Goal: Transaction & Acquisition: Purchase product/service

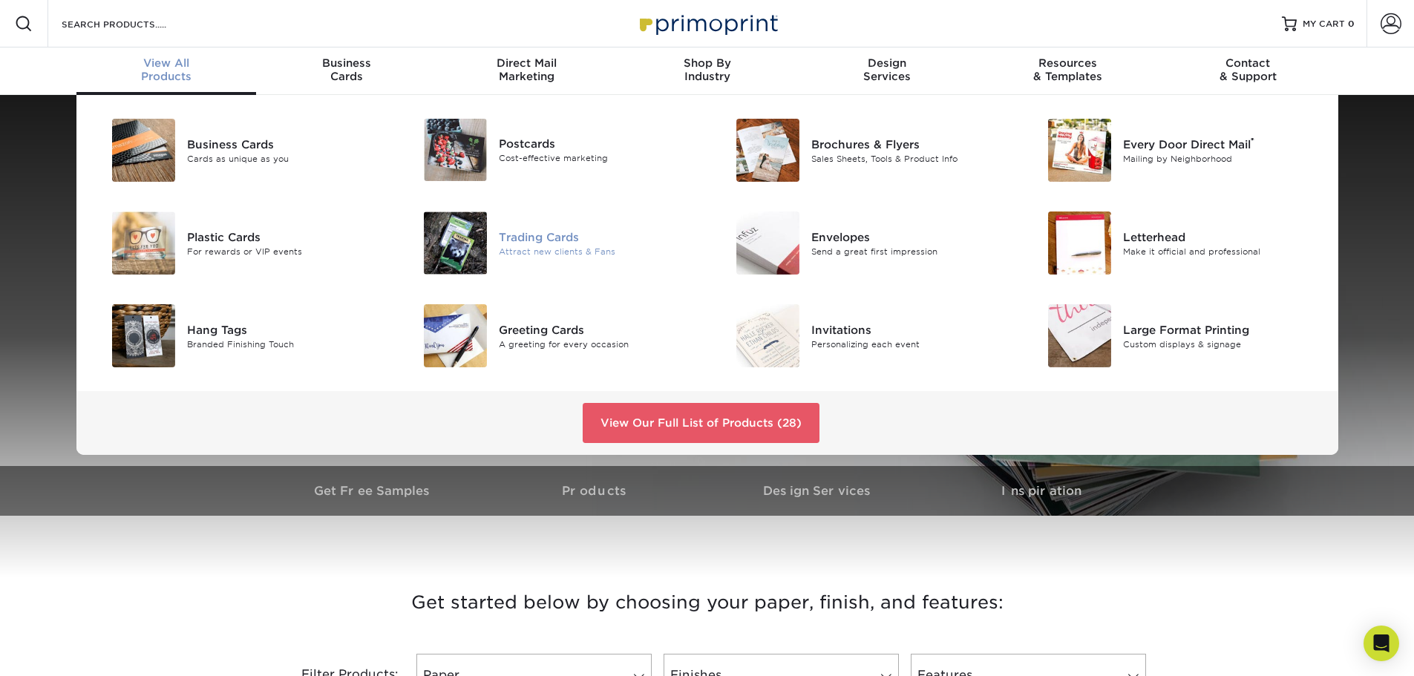
click at [538, 236] on div "Trading Cards" at bounding box center [597, 237] width 197 height 16
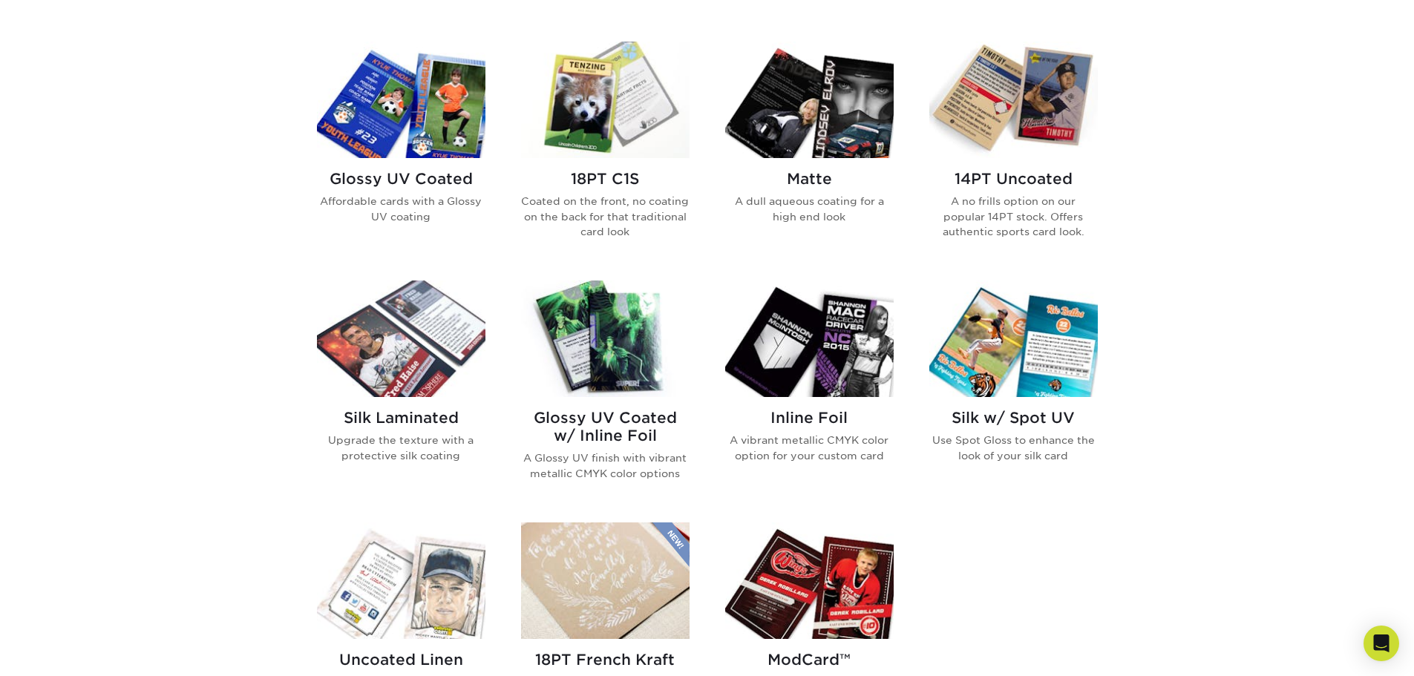
scroll to position [668, 0]
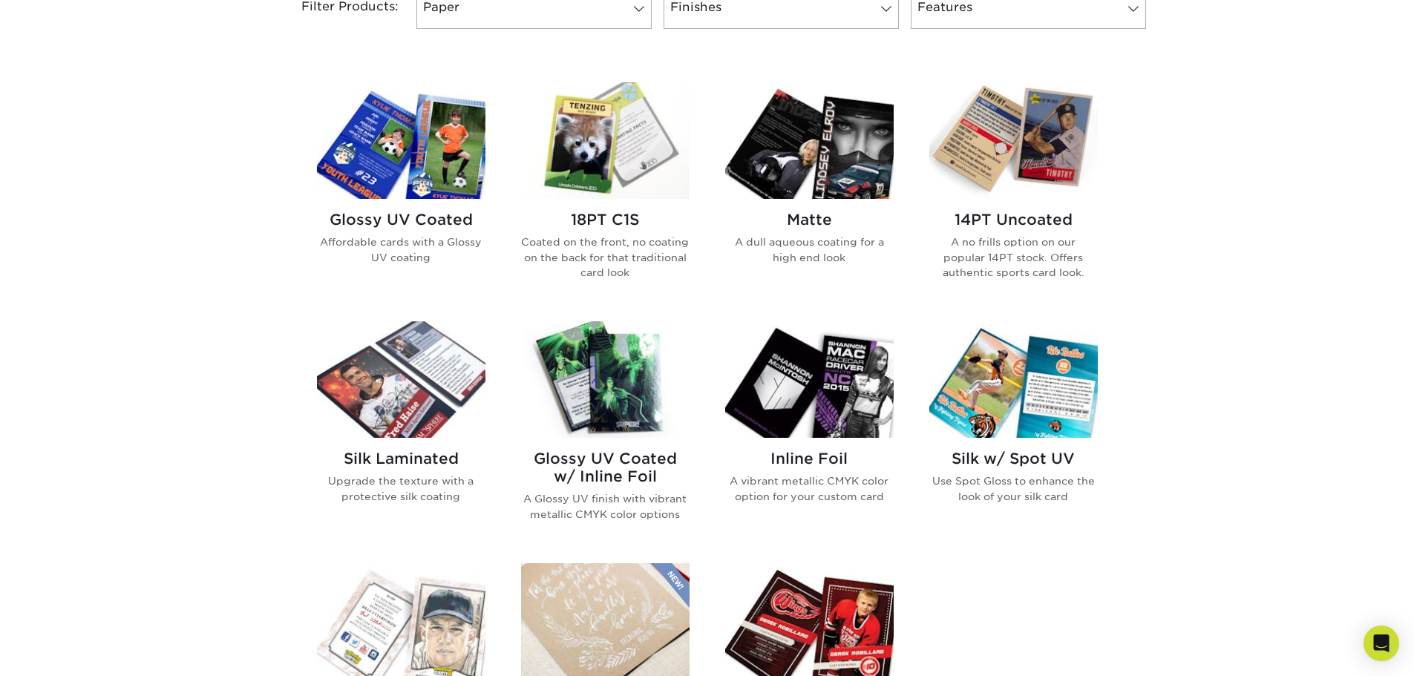
click at [1046, 191] on img at bounding box center [1013, 140] width 168 height 117
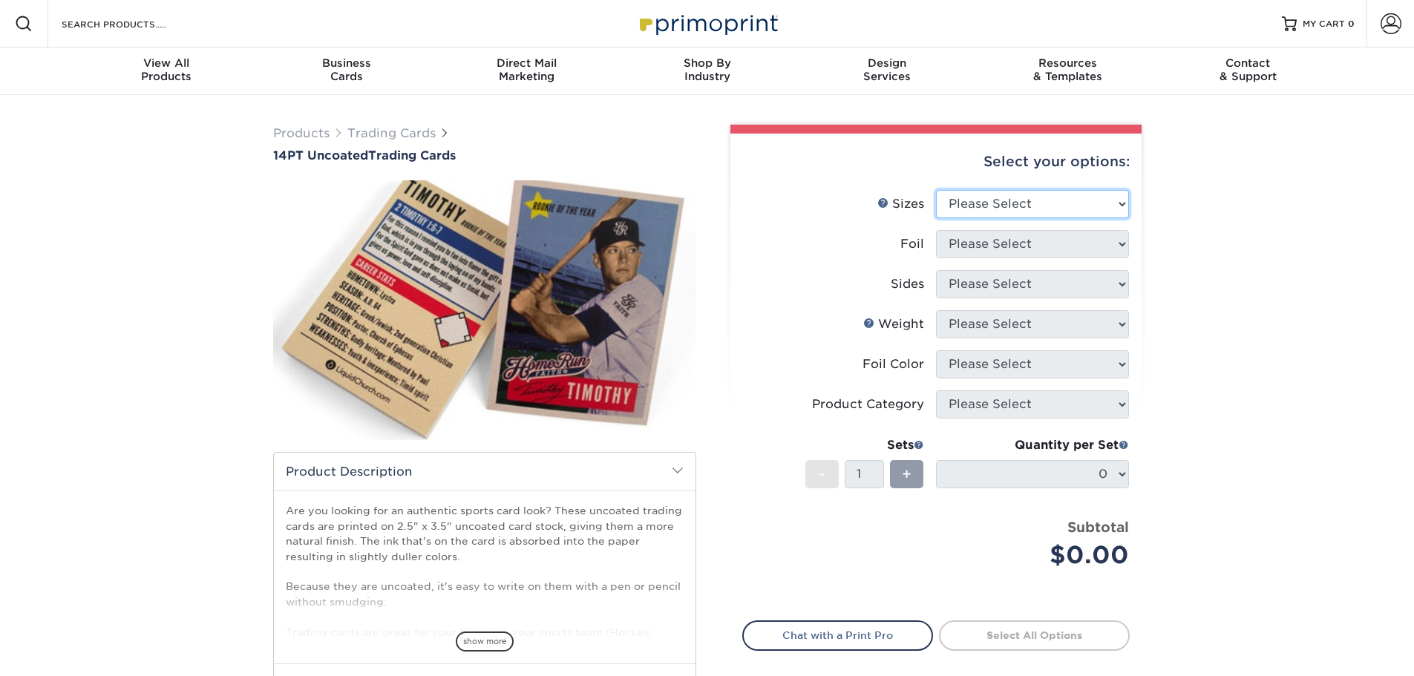
click at [1073, 210] on select "Please Select 2.5" x 3.5"" at bounding box center [1032, 204] width 193 height 28
select select "2.50x3.50"
click at [936, 190] on select "Please Select 2.5" x 3.5"" at bounding box center [1032, 204] width 193 height 28
click at [1049, 245] on select "Please Select Yes No" at bounding box center [1032, 244] width 193 height 28
click at [936, 230] on select "Please Select Yes No" at bounding box center [1032, 244] width 193 height 28
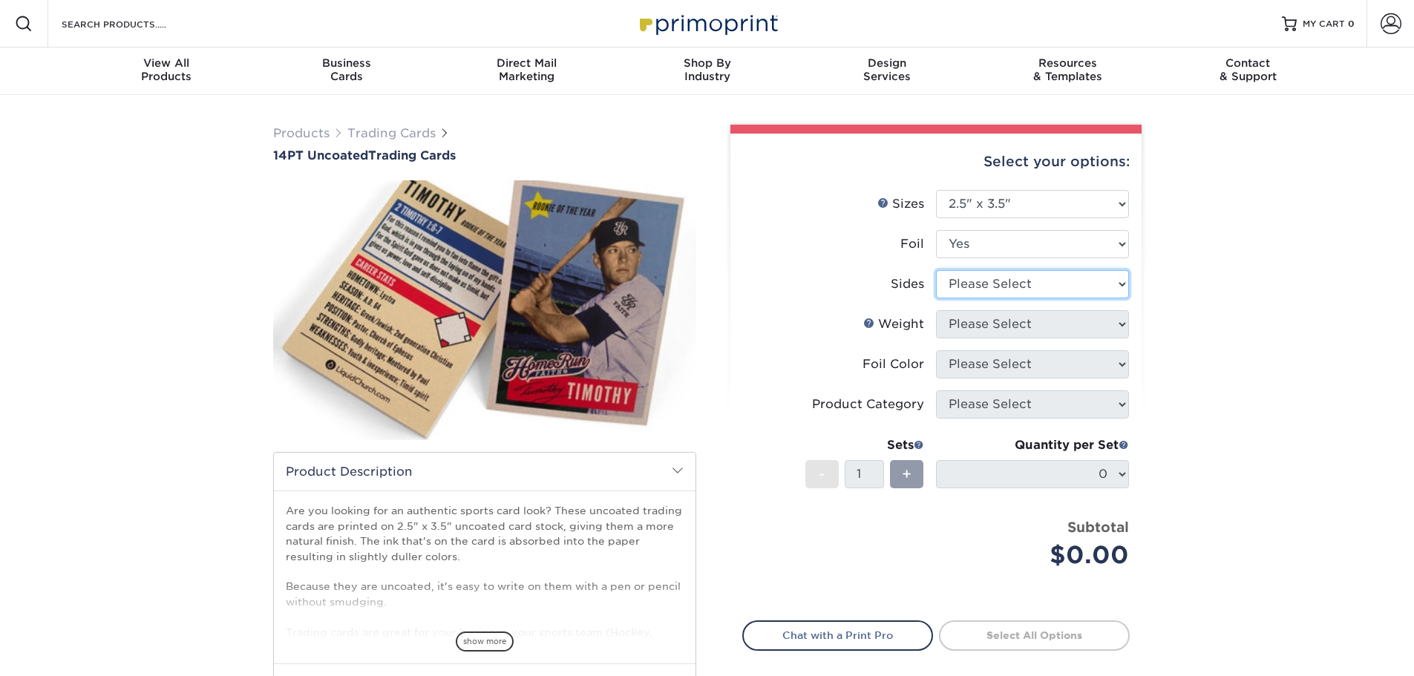
click at [1047, 283] on select "Please Select Print Both Sides - Foil Both Sides Print Both Sides - Foil Front …" at bounding box center [1032, 284] width 193 height 28
click at [1264, 251] on div "Products Trading Cards 14PT Uncoated Trading Cards show more Templates" at bounding box center [707, 467] width 1414 height 745
click at [1085, 282] on select "Please Select Print Both Sides - Foil Both Sides Print Both Sides - Foil Front …" at bounding box center [1032, 284] width 193 height 28
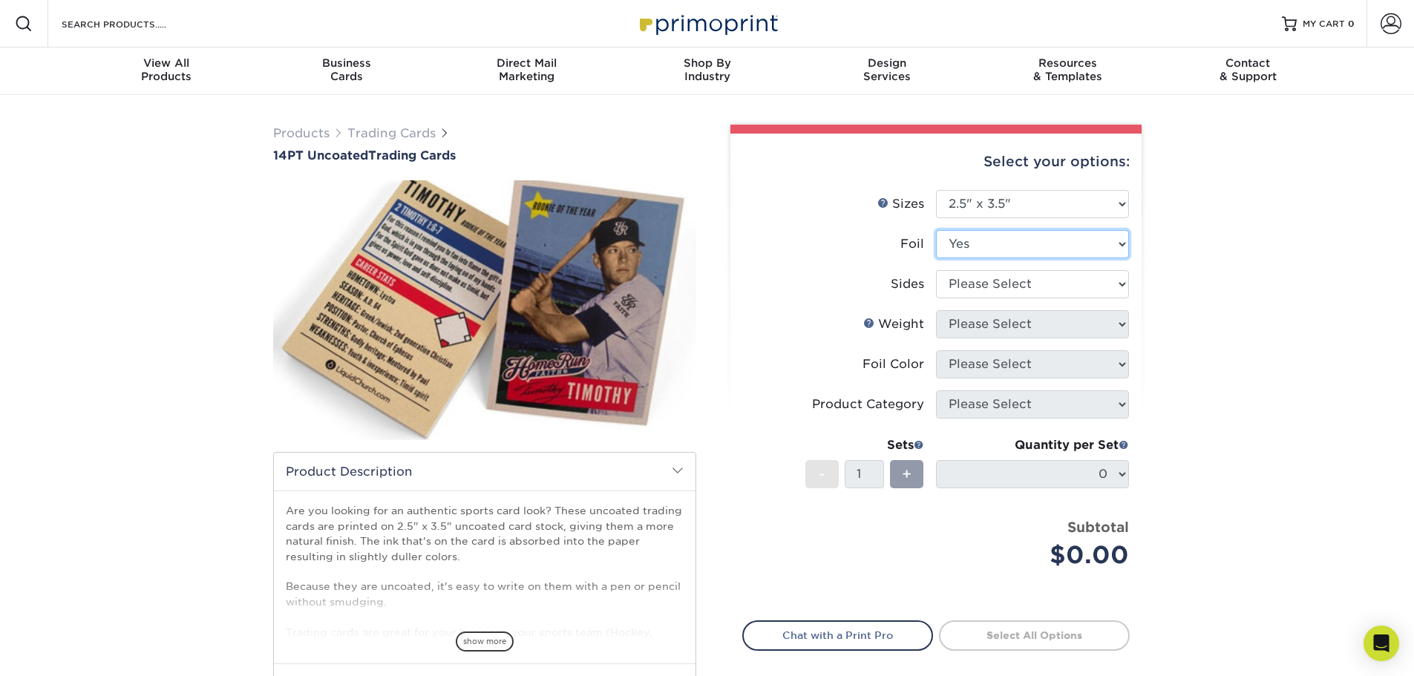
click at [1054, 243] on select "Please Select Yes No" at bounding box center [1032, 244] width 193 height 28
select select "0"
click at [936, 230] on select "Please Select Yes No" at bounding box center [1032, 244] width 193 height 28
click at [1026, 283] on select "Please Select Print Both Sides Print Front Only" at bounding box center [1032, 284] width 193 height 28
select select "13abbda7-1d64-4f25-8bb2-c179b224825d"
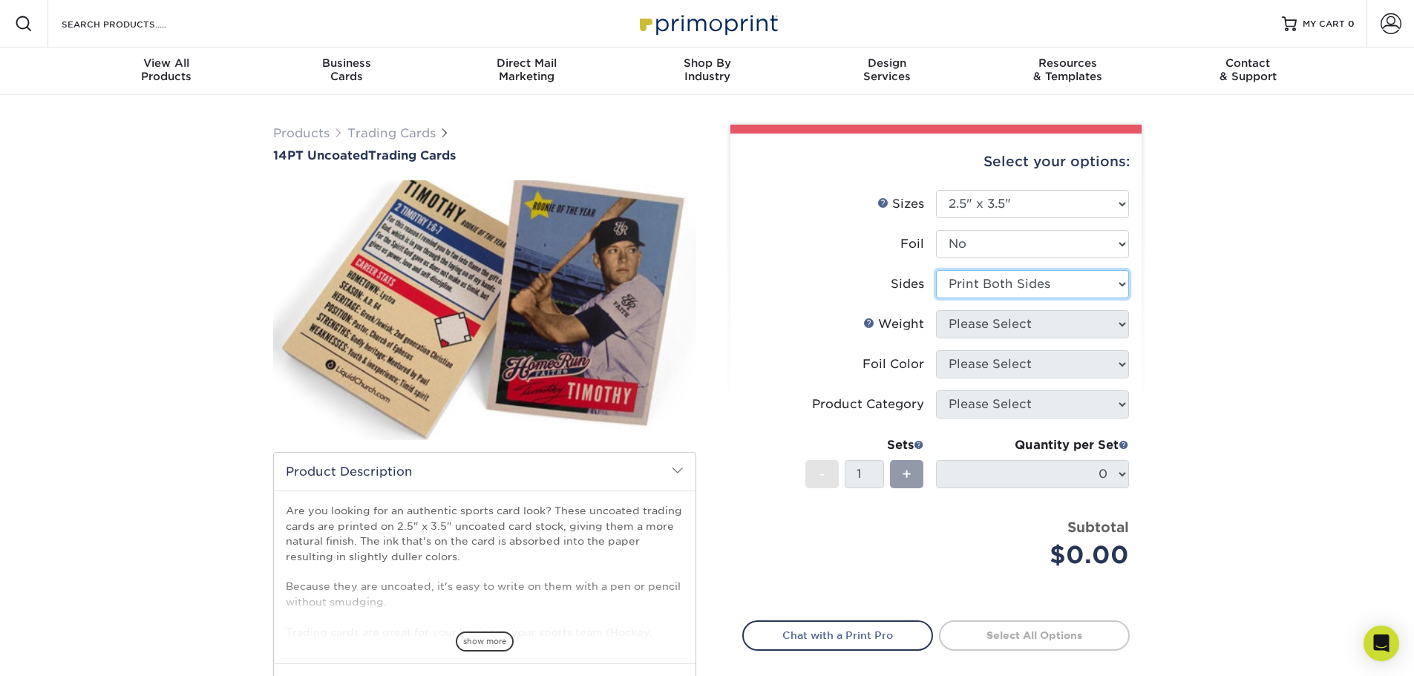
click at [936, 270] on select "Please Select Print Both Sides Print Front Only" at bounding box center [1032, 284] width 193 height 28
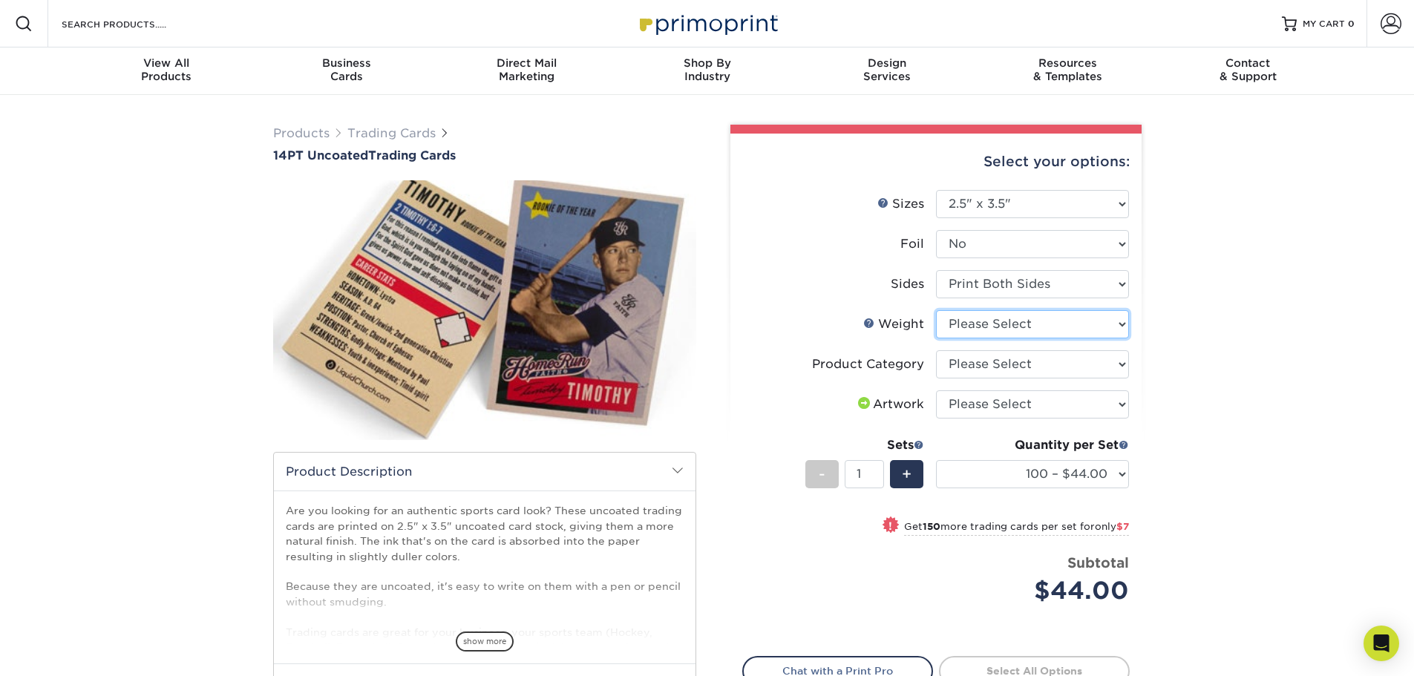
click at [1043, 327] on select "Please Select 14PT Uncoated" at bounding box center [1032, 324] width 193 height 28
select select "14PT Uncoated"
click at [936, 310] on select "Please Select 14PT Uncoated" at bounding box center [1032, 324] width 193 height 28
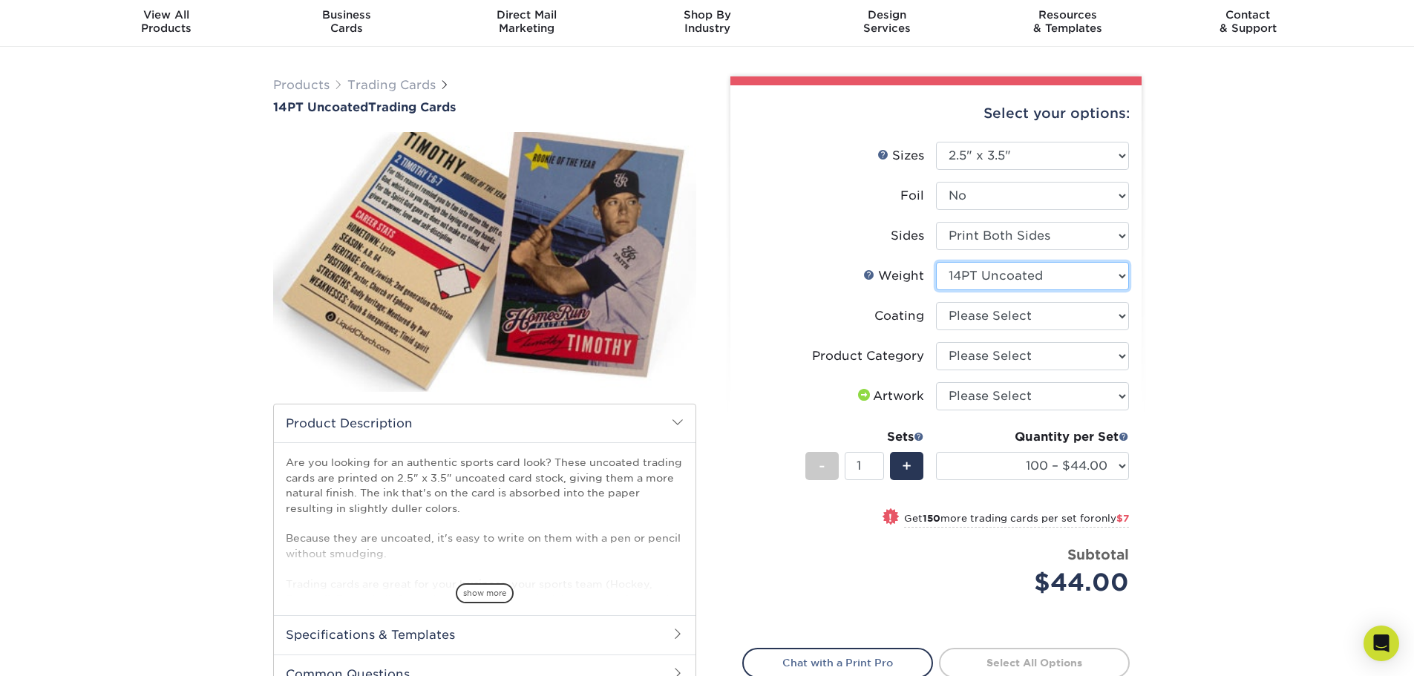
scroll to position [74, 0]
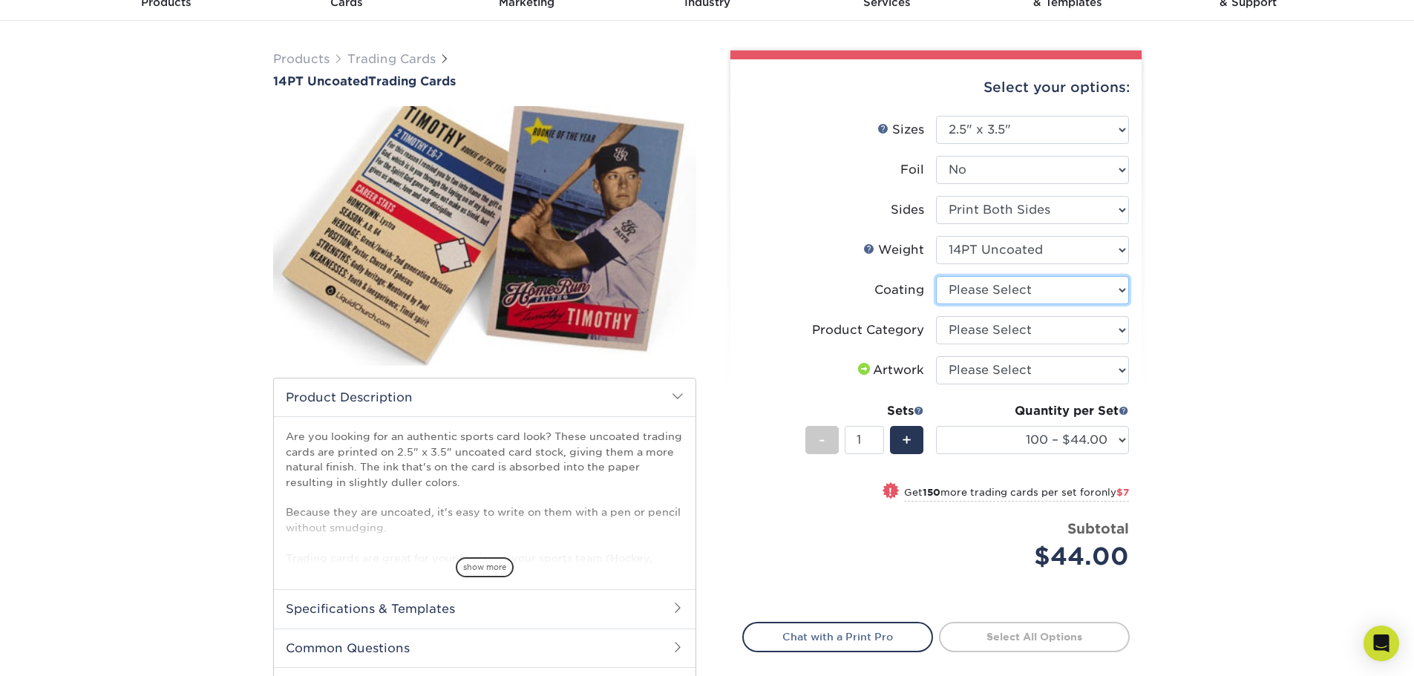
click at [1086, 295] on select at bounding box center [1032, 290] width 193 height 28
select select "3e7618de-abca-4bda-9f97-8b9129e913d8"
click at [936, 276] on select at bounding box center [1032, 290] width 193 height 28
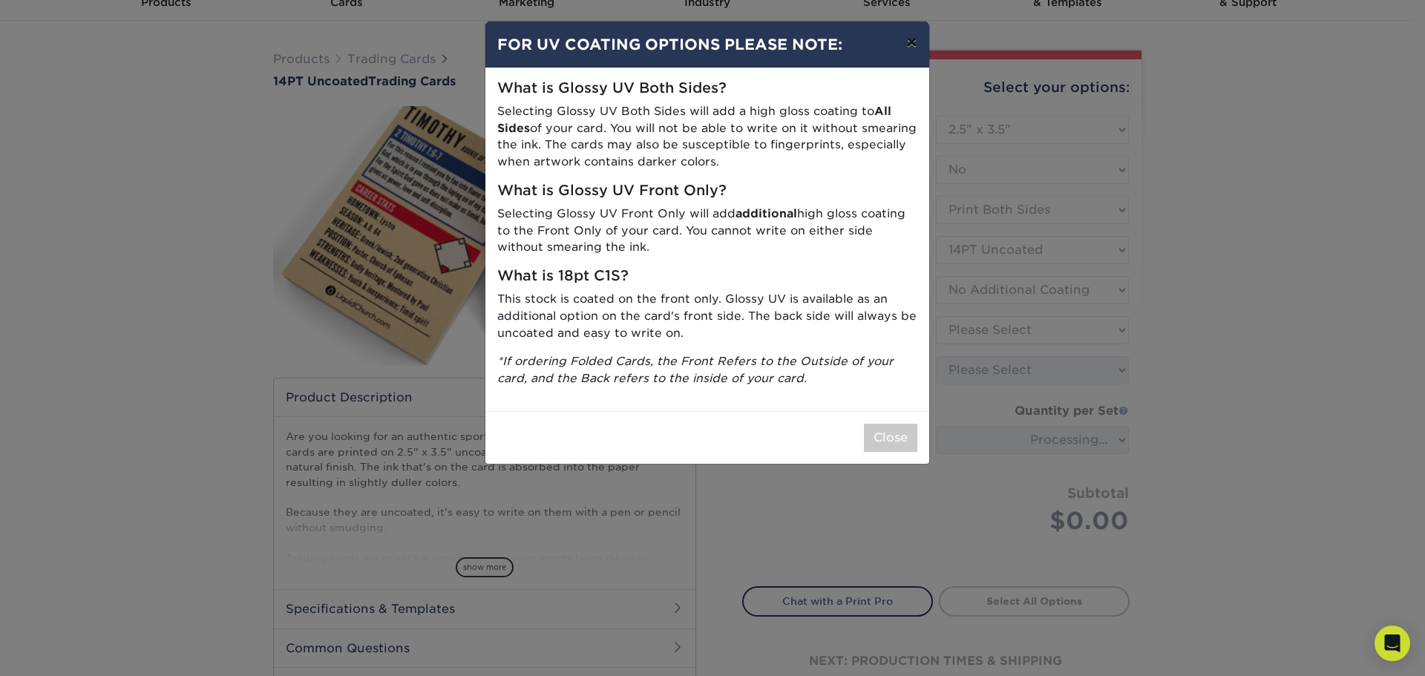
click at [911, 44] on button "×" at bounding box center [911, 43] width 34 height 42
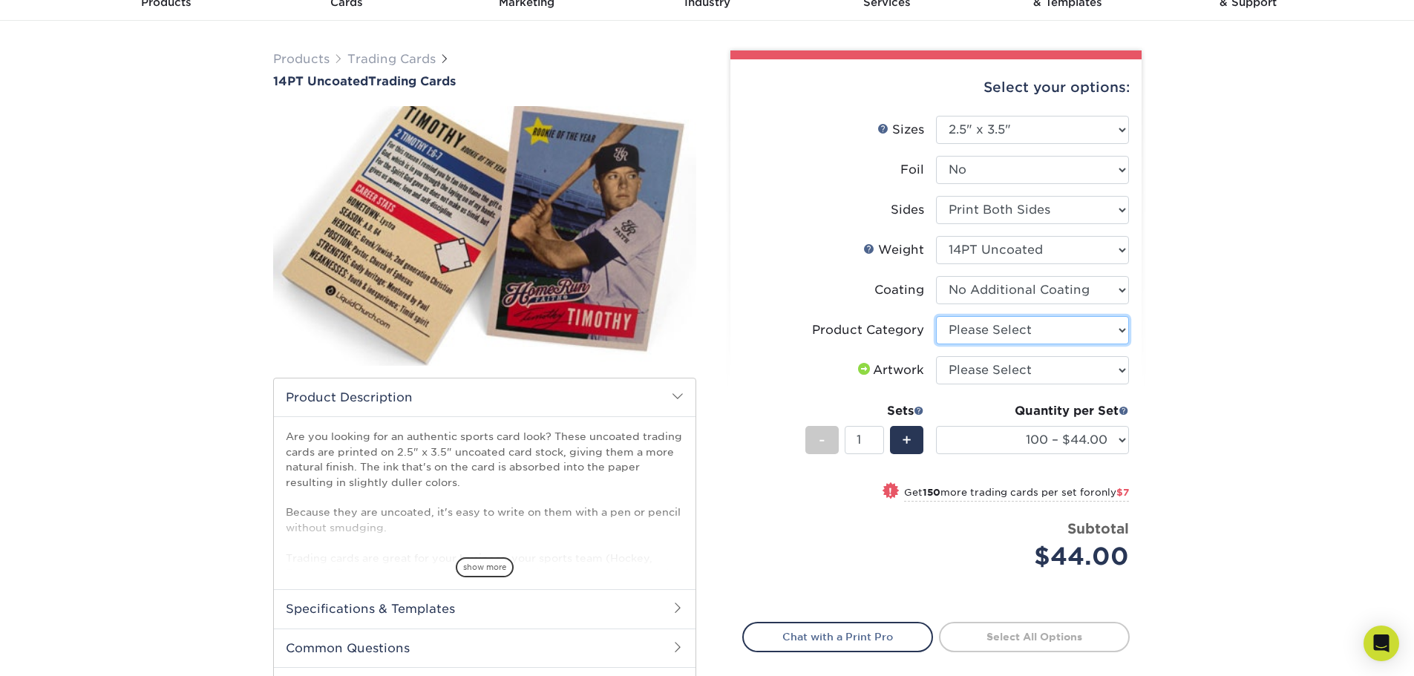
click at [1057, 332] on select "Please Select Trading Cards" at bounding box center [1032, 330] width 193 height 28
select select "c2f9bce9-36c2-409d-b101-c29d9d031e18"
click at [936, 316] on select "Please Select Trading Cards" at bounding box center [1032, 330] width 193 height 28
click at [1035, 373] on select "Please Select I will upload files I need a design - $100" at bounding box center [1032, 370] width 193 height 28
select select "upload"
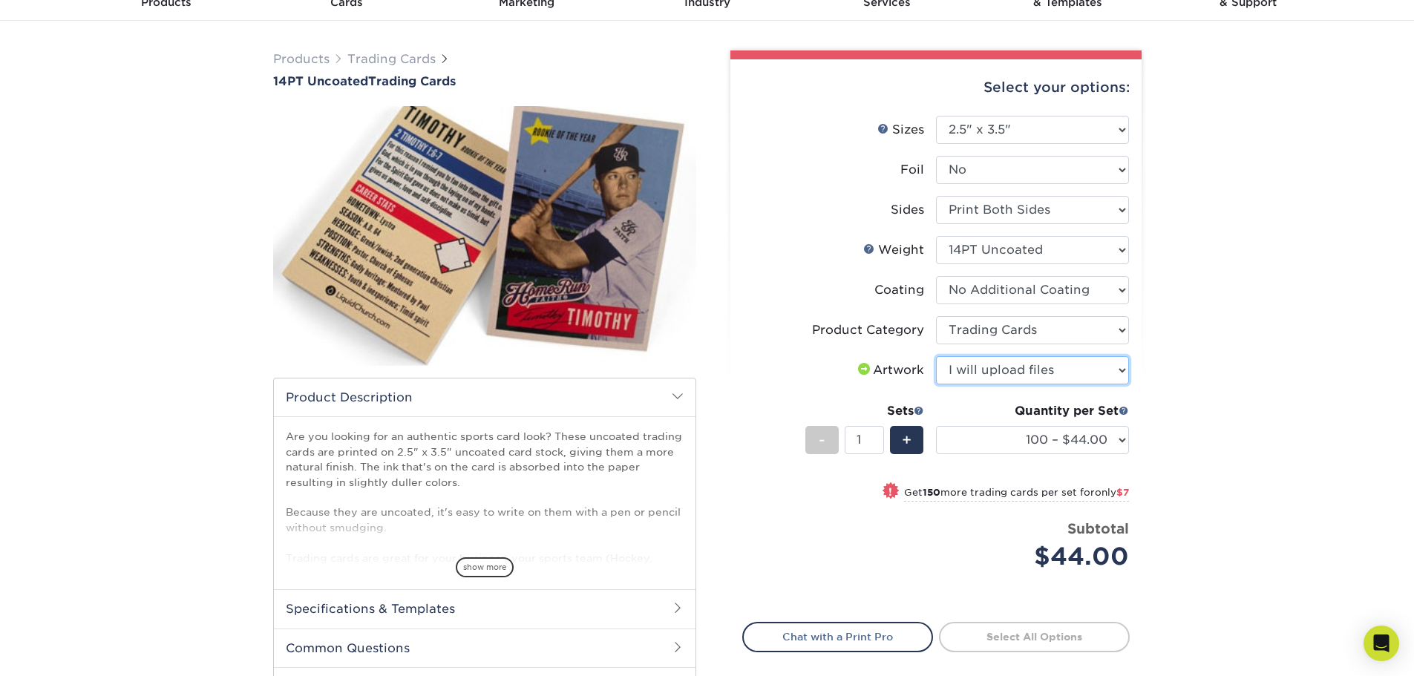
click at [936, 356] on select "Please Select I will upload files I need a design - $100" at bounding box center [1032, 370] width 193 height 28
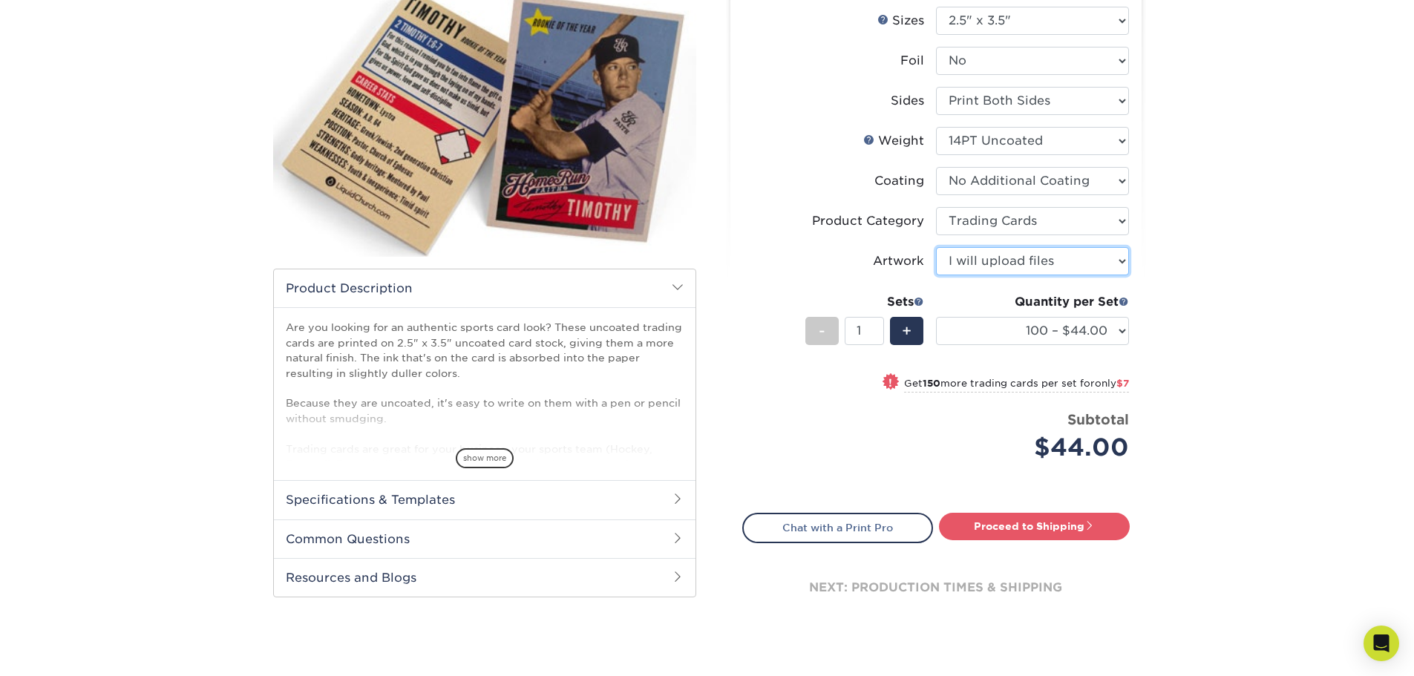
scroll to position [223, 0]
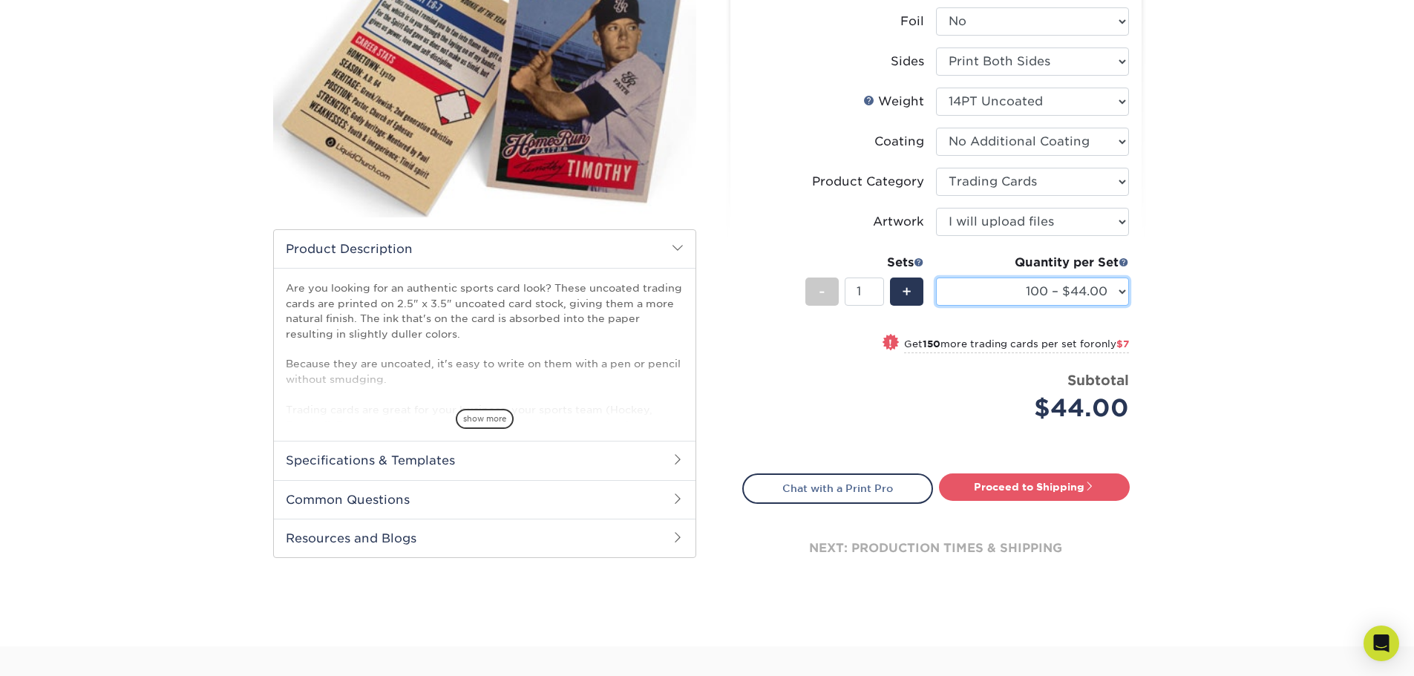
click at [1121, 292] on select "100 – $44.00 250 – $51.00 500 – $54.00 1000 – $78.00 2500 – $148.00 5000 – $198…" at bounding box center [1032, 292] width 193 height 28
